Goal: Find specific page/section: Find specific page/section

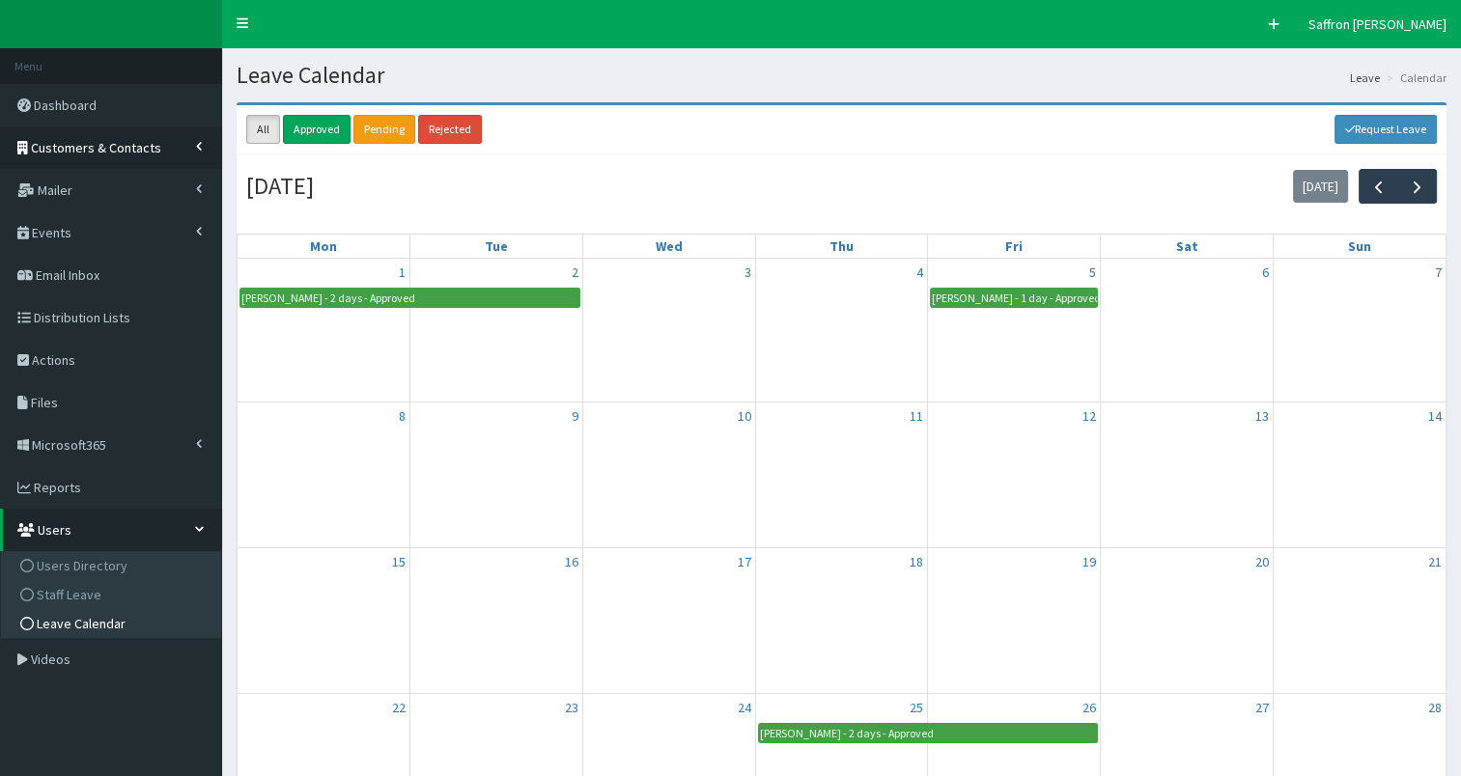
click at [117, 141] on span "Customers & Contacts" at bounding box center [96, 147] width 130 height 17
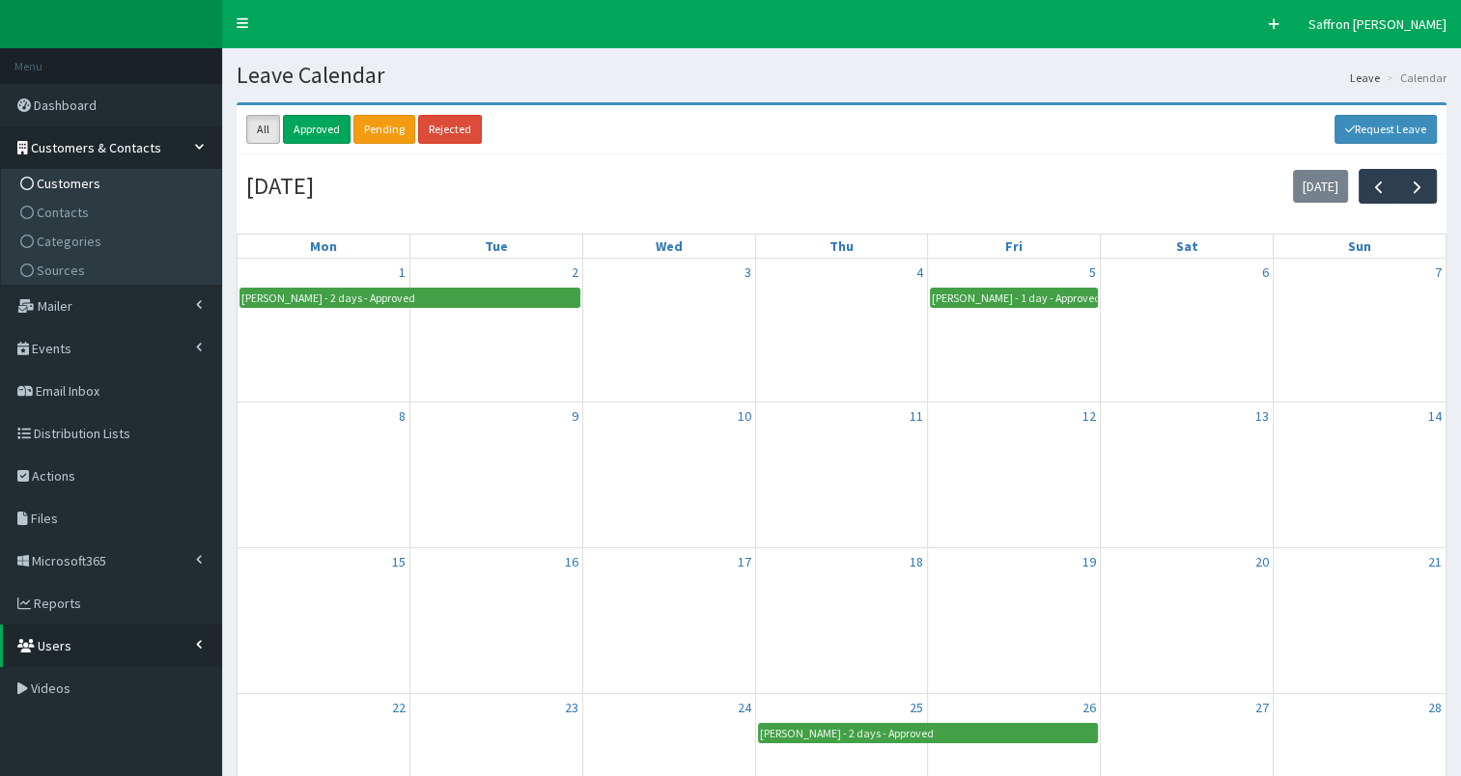
click at [59, 189] on span "Customers" at bounding box center [69, 183] width 64 height 17
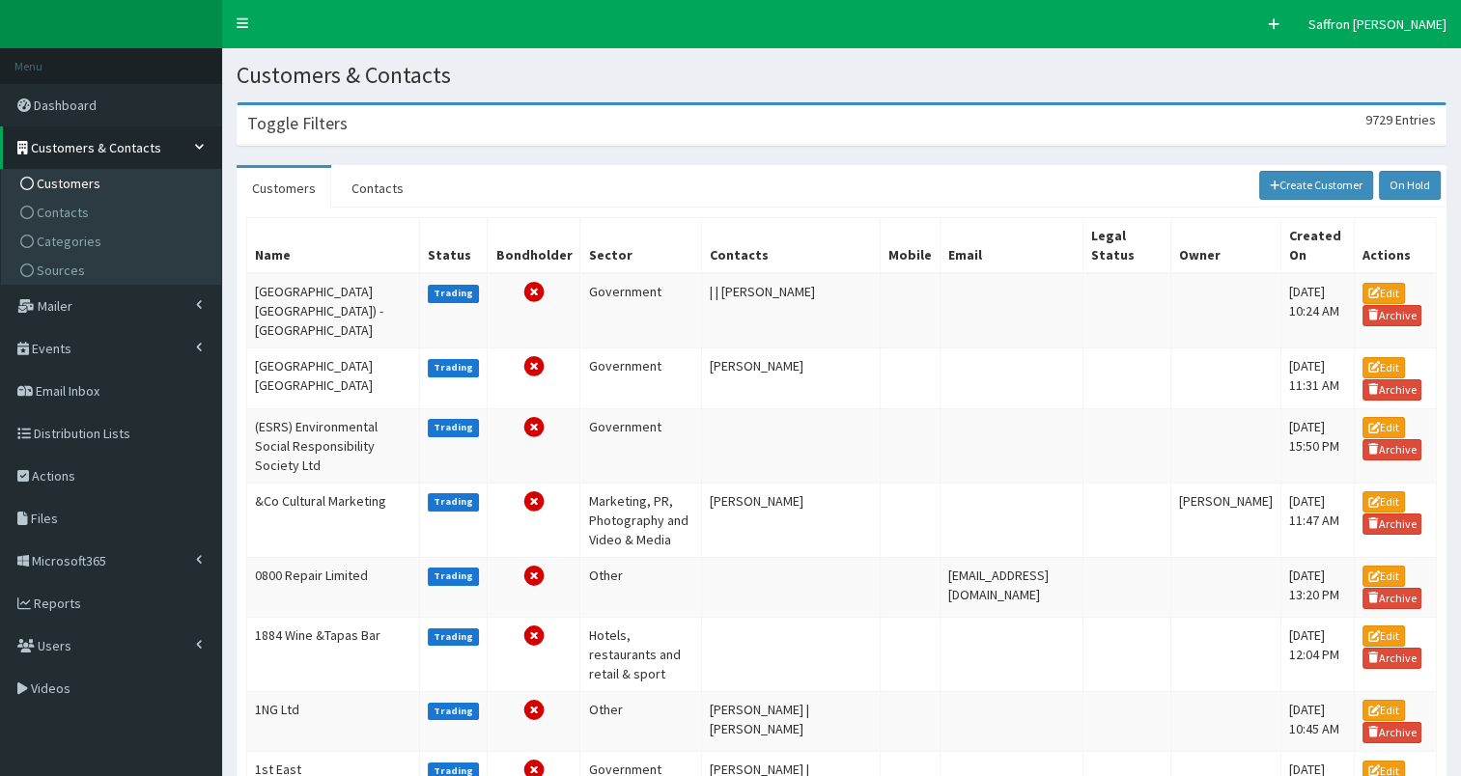
drag, startPoint x: 407, startPoint y: 122, endPoint x: 384, endPoint y: 170, distance: 53.5
click at [407, 121] on div "Toggle Filters 9729 Entries" at bounding box center [841, 125] width 1208 height 40
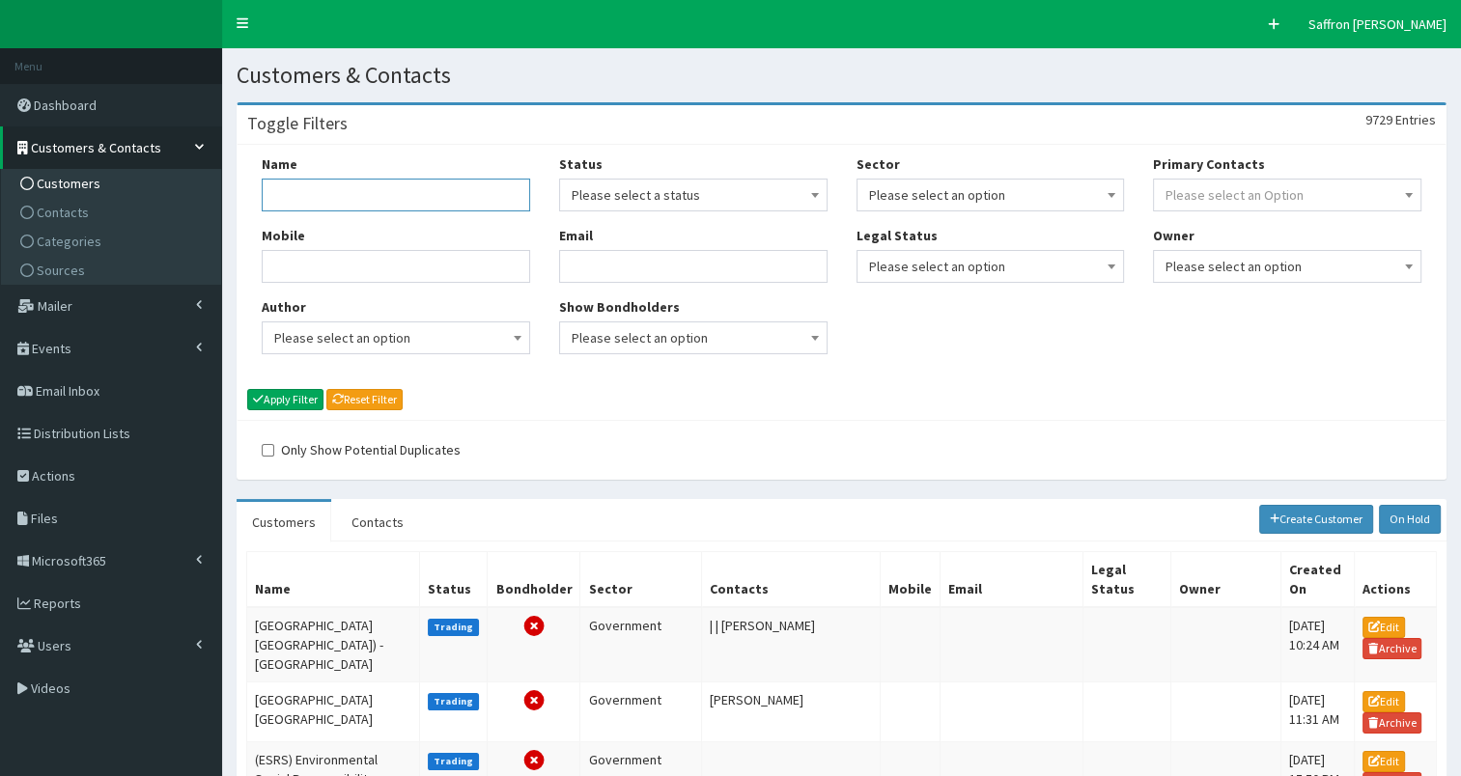
click at [338, 197] on input "Name" at bounding box center [396, 195] width 268 height 33
type input "[PERSON_NAME]"
click at [247, 389] on button "Apply Filter" at bounding box center [285, 399] width 76 height 21
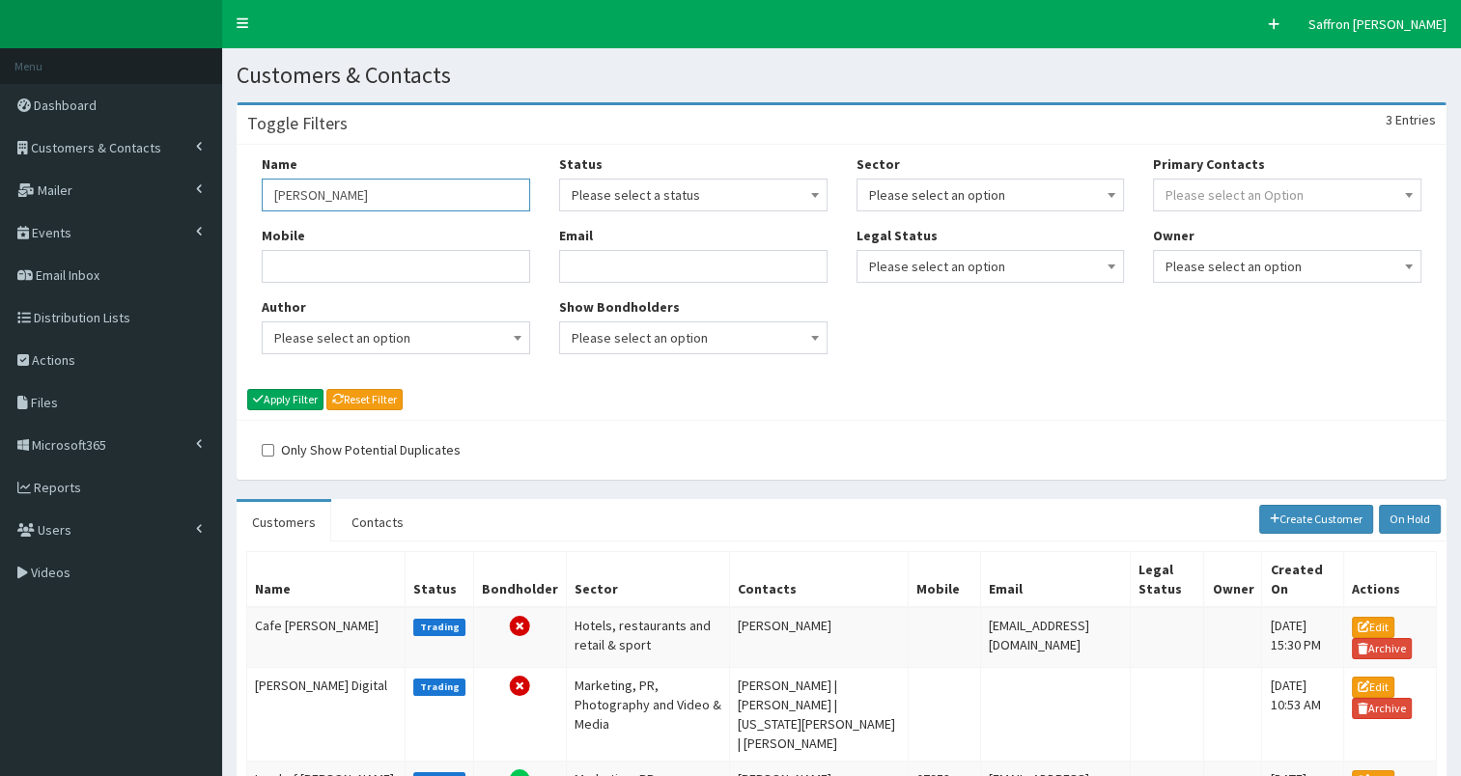
drag, startPoint x: 356, startPoint y: 198, endPoint x: 266, endPoint y: 198, distance: 89.8
click at [266, 198] on input "[PERSON_NAME]" at bounding box center [396, 195] width 268 height 33
click at [396, 197] on input "Name" at bounding box center [396, 195] width 268 height 33
type input "pensana"
click at [247, 389] on button "Apply Filter" at bounding box center [285, 399] width 76 height 21
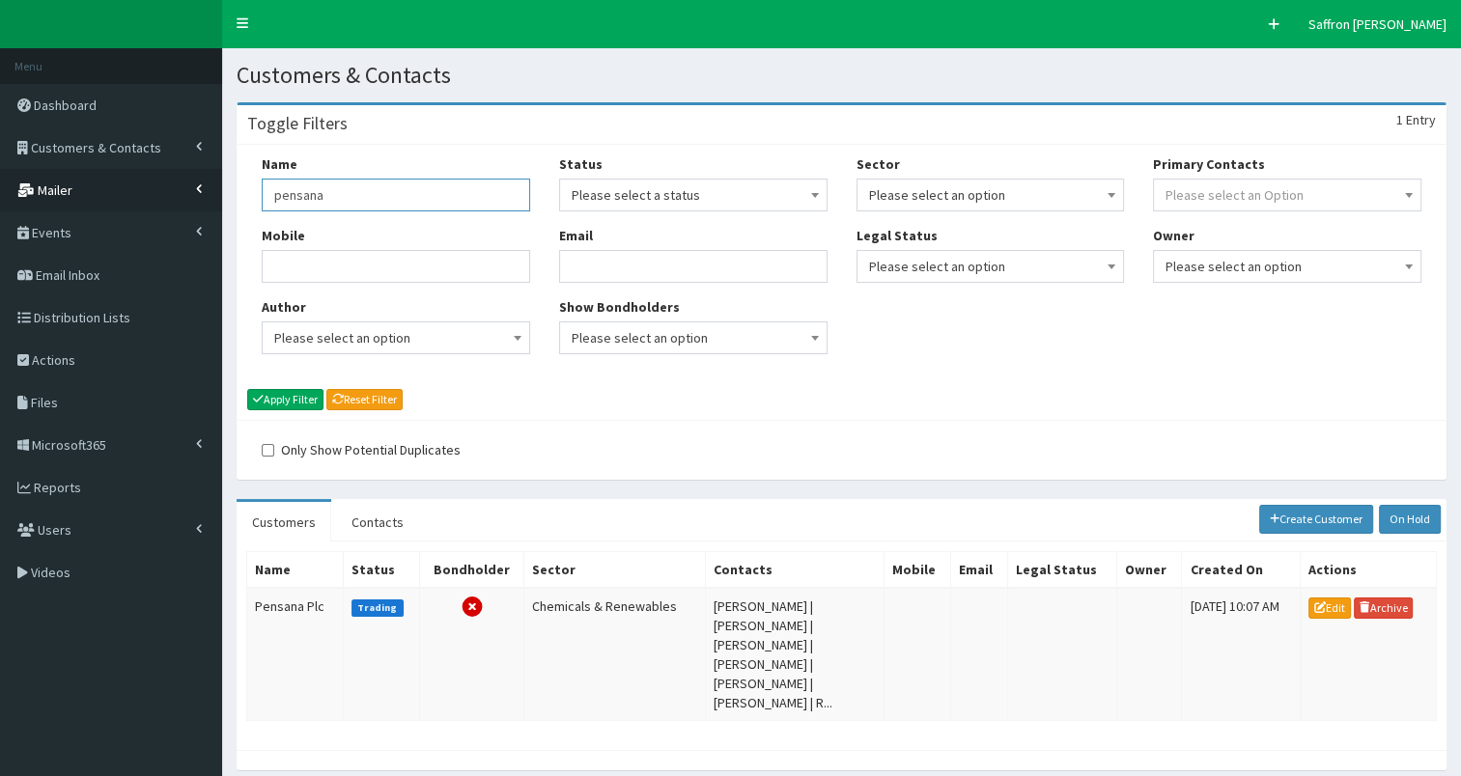
drag, startPoint x: 350, startPoint y: 187, endPoint x: 220, endPoint y: 194, distance: 130.5
click at [222, 194] on section "Toggle Filters 1 Entry Name pensana Mobile Author Please select an option Devel…" at bounding box center [841, 446] width 1239 height 716
type input "tec"
click at [301, 392] on button "Apply Filter" at bounding box center [285, 399] width 76 height 21
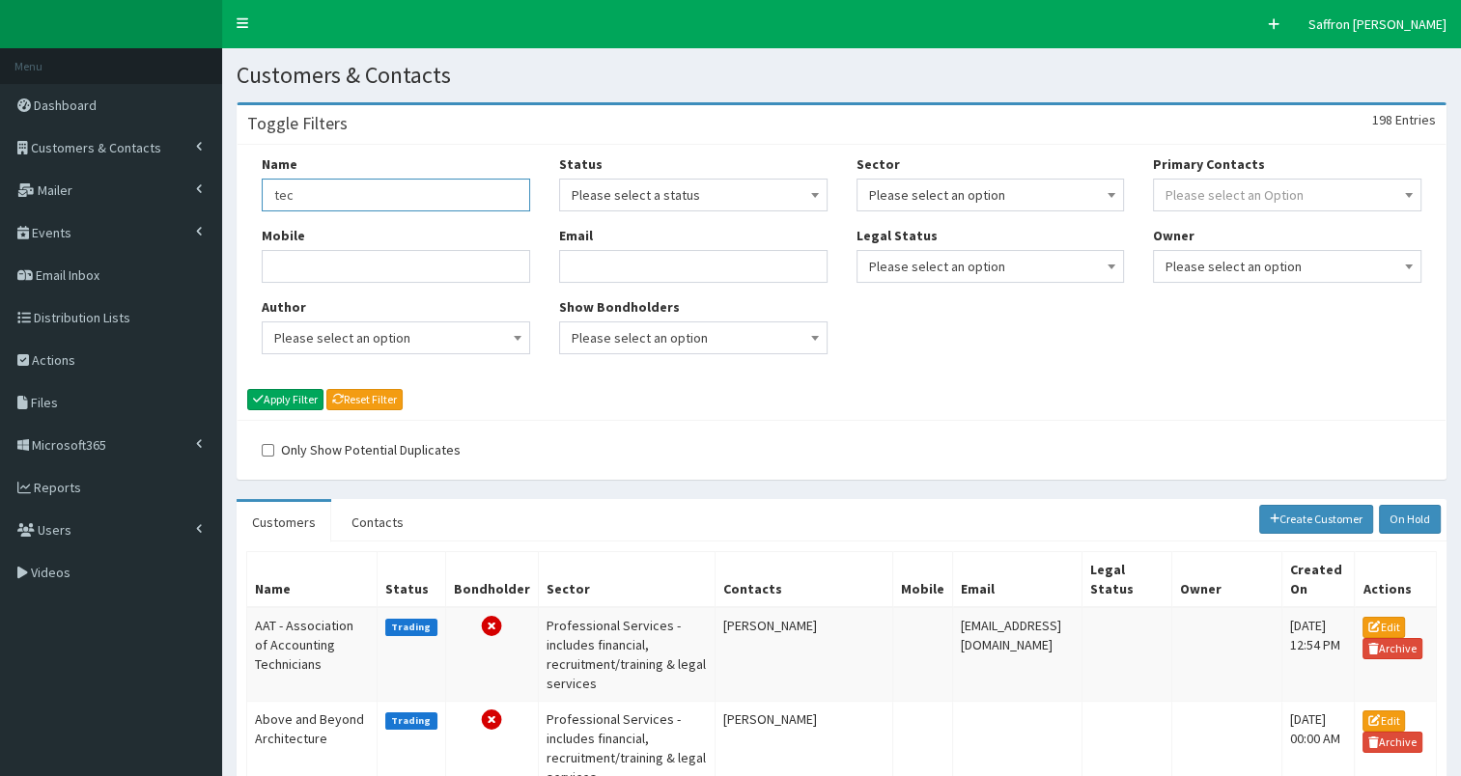
click at [331, 209] on input "tec" at bounding box center [396, 195] width 268 height 33
type input "tec partnership"
click at [286, 391] on button "Apply Filter" at bounding box center [285, 399] width 76 height 21
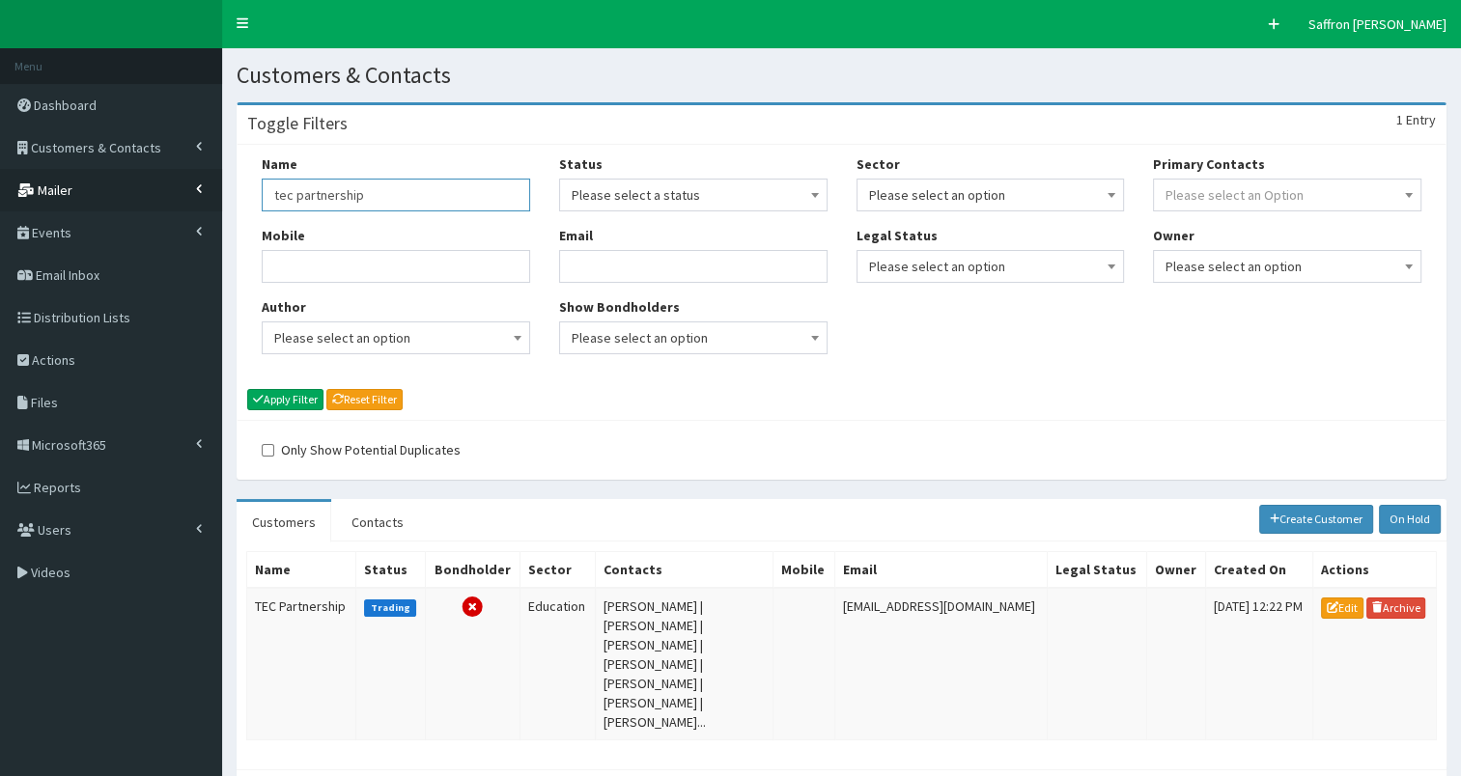
drag, startPoint x: 404, startPoint y: 201, endPoint x: 217, endPoint y: 181, distance: 187.3
click at [217, 181] on div "F Pr \Toggle navigation Quick Create Saffron Gregg Saffron Gregg Member since 9…" at bounding box center [730, 436] width 1461 height 873
type input "language is"
click at [247, 389] on button "Apply Filter" at bounding box center [285, 399] width 76 height 21
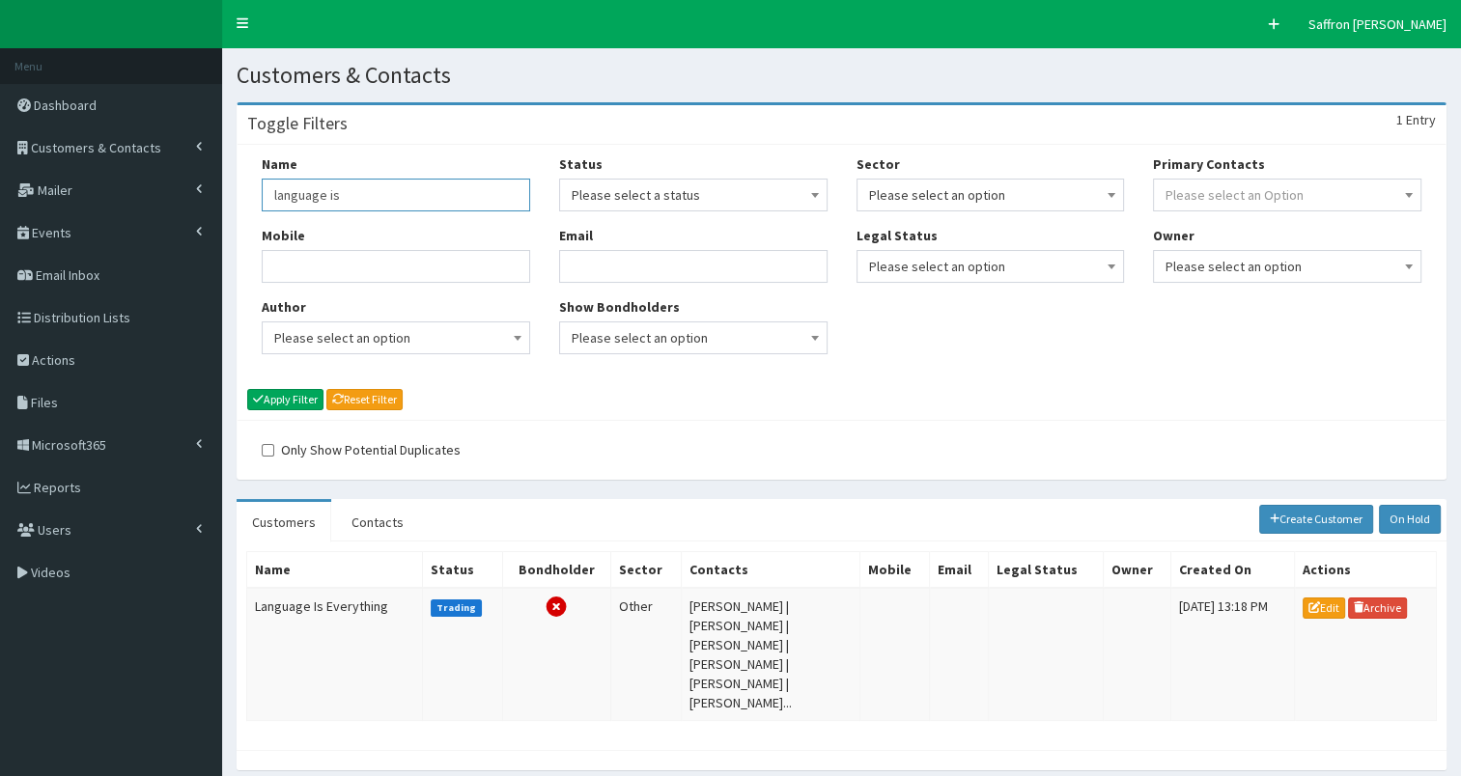
drag, startPoint x: 0, startPoint y: 0, endPoint x: 264, endPoint y: 194, distance: 327.3
click at [264, 194] on input "language is" at bounding box center [396, 195] width 268 height 33
type input "willerby"
click at [247, 389] on button "Apply Filter" at bounding box center [285, 399] width 76 height 21
